Goal: Information Seeking & Learning: Learn about a topic

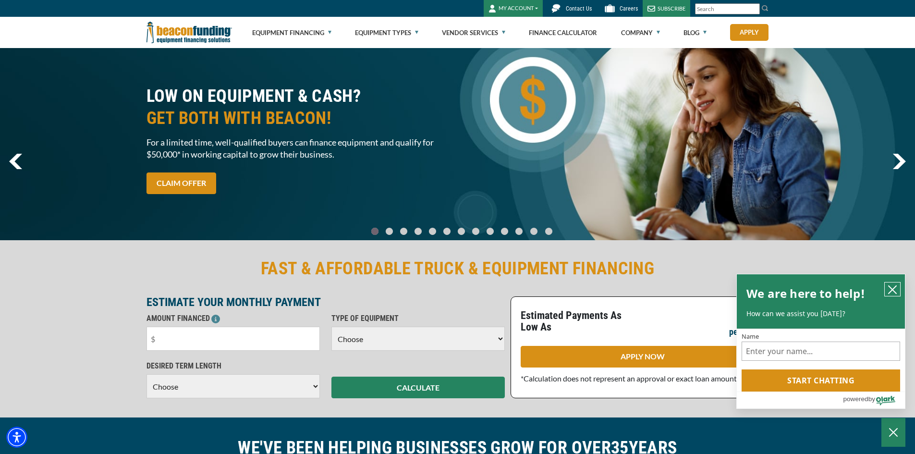
click at [890, 285] on icon "close chatbox" at bounding box center [893, 290] width 10 height 10
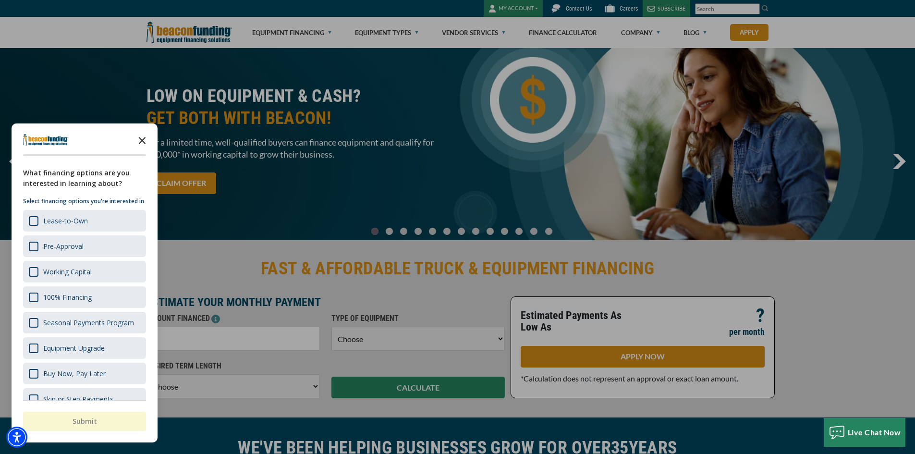
click at [139, 136] on icon "Close the survey" at bounding box center [142, 139] width 19 height 19
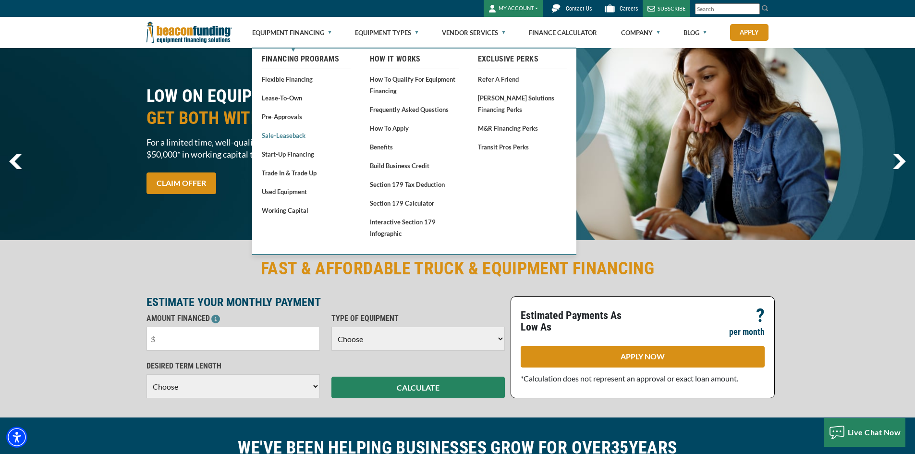
click at [294, 136] on link "Sale-Leaseback" at bounding box center [306, 135] width 89 height 12
